Goal: Task Accomplishment & Management: Manage account settings

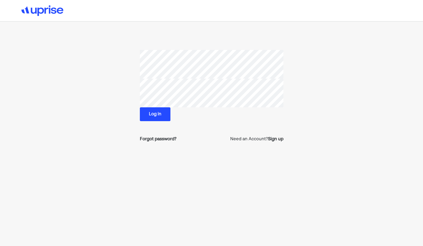
click at [161, 114] on button "Log in" at bounding box center [155, 114] width 31 height 14
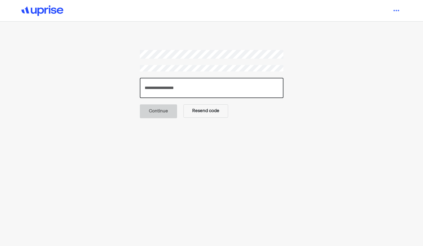
click at [160, 91] on input "number" at bounding box center [212, 88] width 144 height 20
paste input "******"
type input "******"
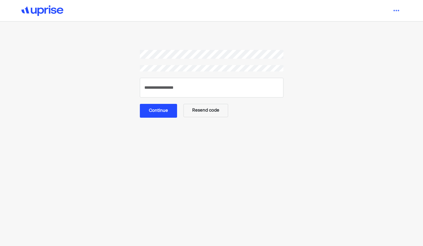
click at [156, 111] on button "Continue" at bounding box center [158, 111] width 37 height 14
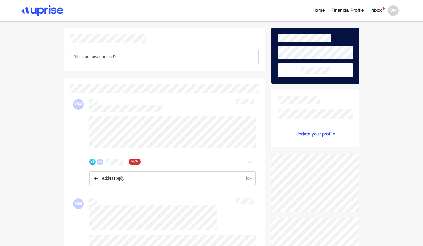
click at [136, 165] on span "NEW" at bounding box center [134, 161] width 7 height 5
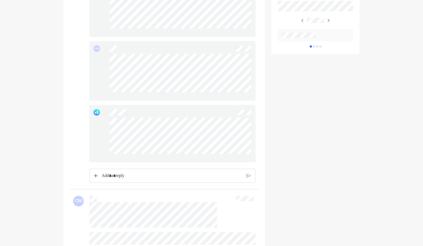
scroll to position [295, 0]
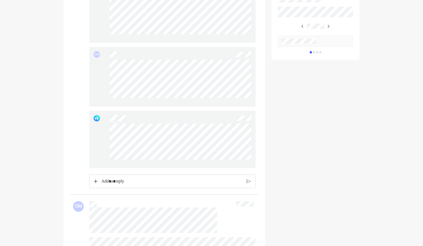
click at [140, 185] on p "Rich Text Editor. Editing area: main" at bounding box center [171, 181] width 141 height 7
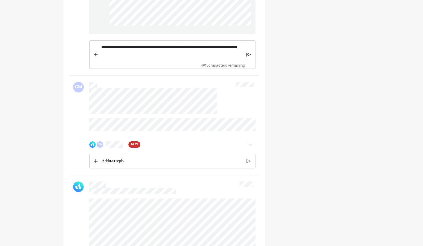
scroll to position [433, 0]
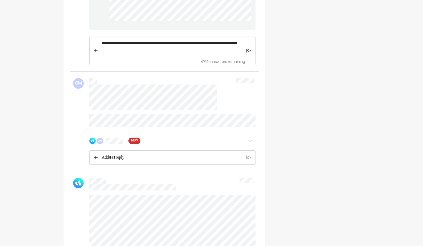
click at [135, 144] on span "NEW" at bounding box center [134, 140] width 7 height 5
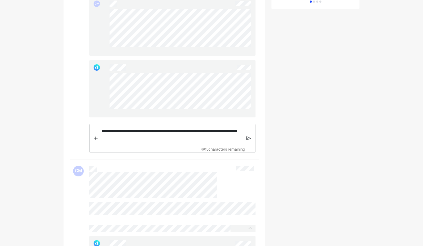
scroll to position [346, 0]
click at [245, 141] on div "**********" at bounding box center [172, 138] width 149 height 28
click at [248, 140] on img at bounding box center [249, 137] width 5 height 5
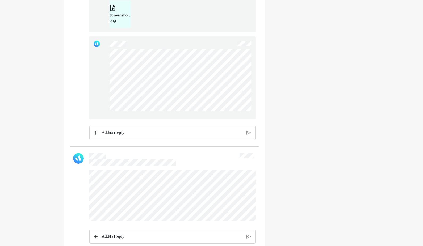
scroll to position [958, 0]
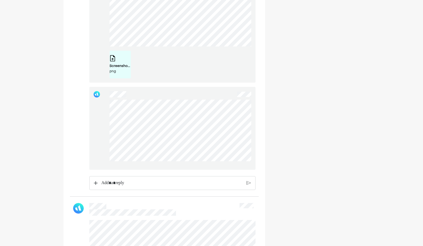
click at [166, 187] on p "Rich Text Editor. Editing area: main" at bounding box center [171, 183] width 141 height 7
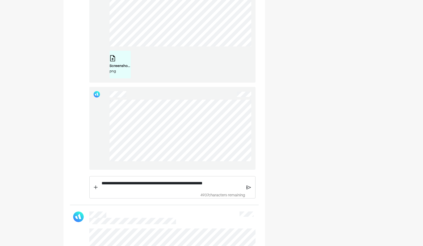
click at [247, 190] on img at bounding box center [249, 187] width 5 height 5
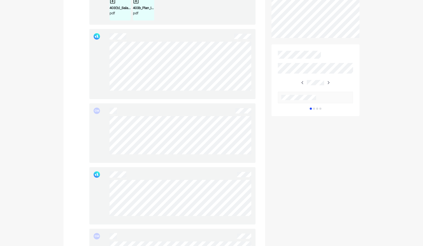
scroll to position [0, 0]
